Goal: Transaction & Acquisition: Purchase product/service

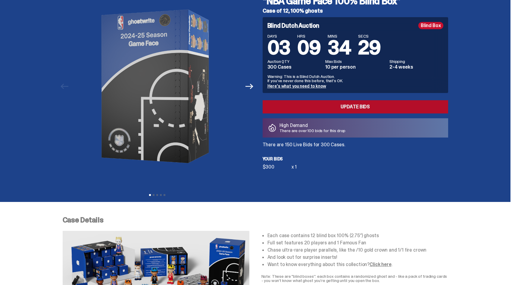
scroll to position [93, 0]
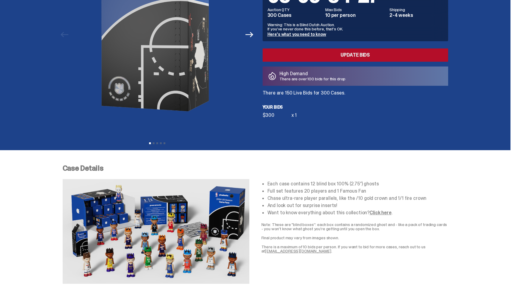
click at [342, 60] on link "Update Bids" at bounding box center [356, 55] width 186 height 13
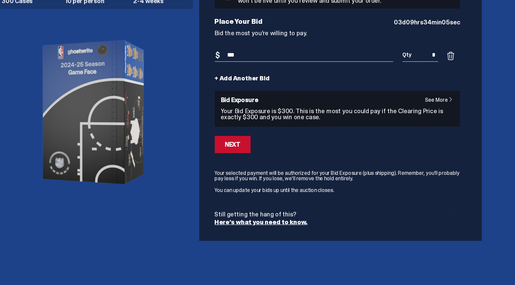
click at [277, 80] on input "***" at bounding box center [305, 82] width 138 height 10
click at [240, 101] on link "+ Add Another Bid" at bounding box center [257, 100] width 43 height 5
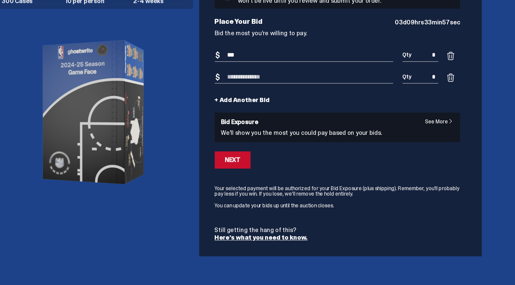
click at [262, 83] on input "***" at bounding box center [305, 82] width 138 height 10
click at [419, 100] on span at bounding box center [418, 99] width 7 height 7
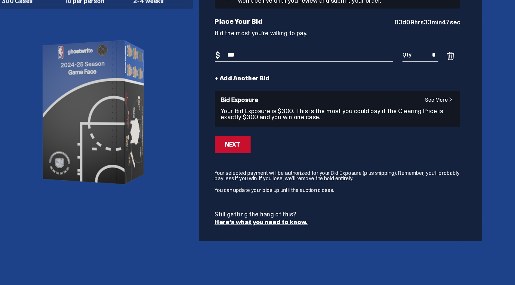
click at [265, 82] on input "***" at bounding box center [305, 82] width 138 height 10
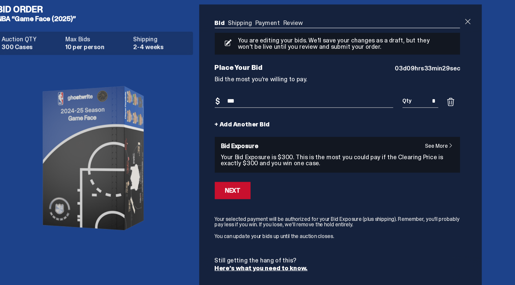
click at [434, 21] on span at bounding box center [432, 20] width 7 height 7
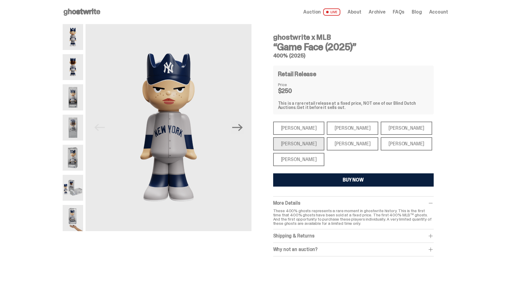
click at [296, 156] on div "[PERSON_NAME]" at bounding box center [299, 159] width 52 height 13
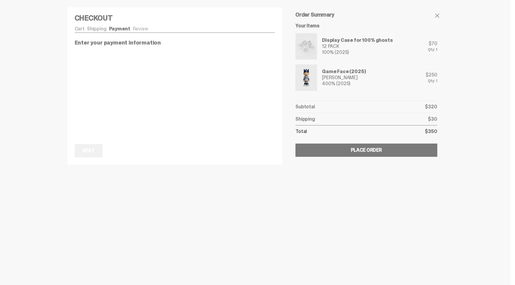
click at [164, 177] on div at bounding box center [257, 142] width 515 height 285
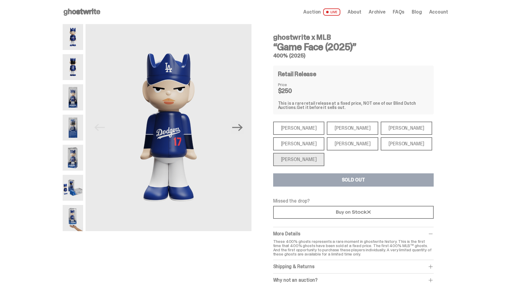
click at [303, 142] on div "[PERSON_NAME]" at bounding box center [299, 143] width 52 height 13
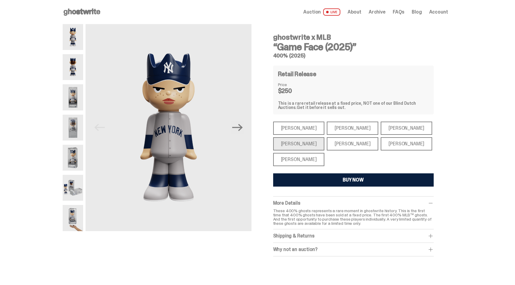
click at [338, 144] on div "[PERSON_NAME]" at bounding box center [353, 143] width 52 height 13
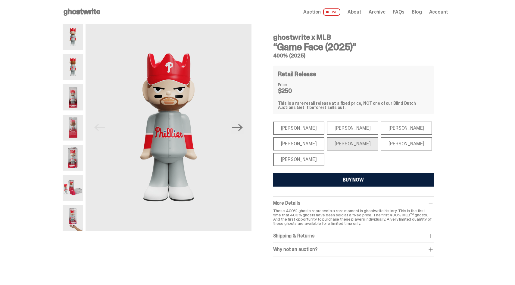
click at [381, 149] on div "[PERSON_NAME]" at bounding box center [407, 143] width 52 height 13
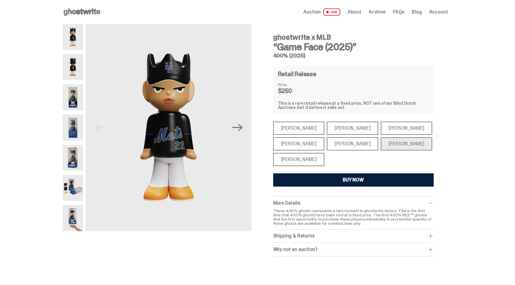
click at [381, 127] on div "[PERSON_NAME]" at bounding box center [407, 128] width 52 height 13
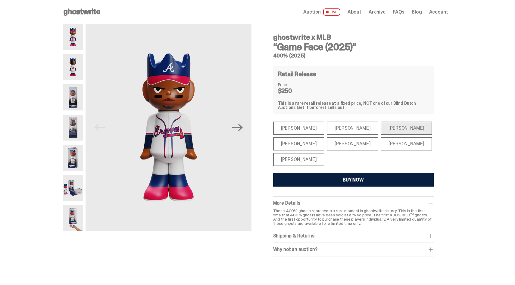
click at [343, 127] on div "[PERSON_NAME]" at bounding box center [353, 128] width 52 height 13
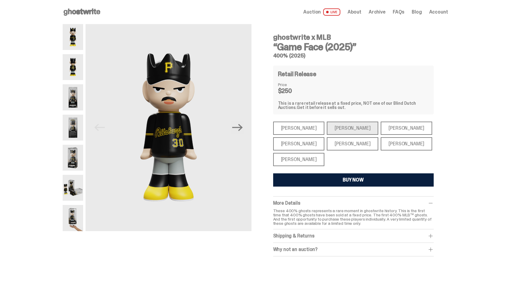
click at [296, 125] on div "[PERSON_NAME]" at bounding box center [299, 128] width 52 height 13
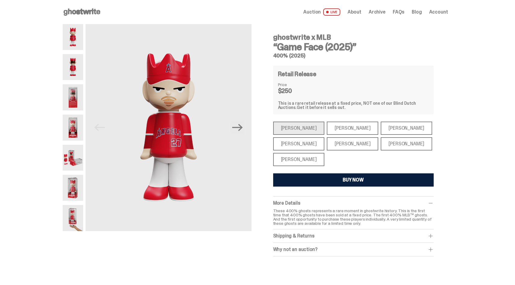
click at [303, 158] on div "[PERSON_NAME]" at bounding box center [299, 159] width 52 height 13
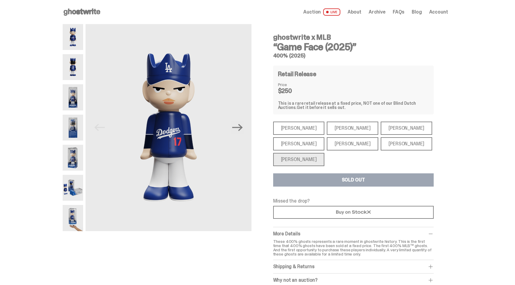
click at [293, 141] on div "[PERSON_NAME]" at bounding box center [299, 143] width 52 height 13
